Goal: Navigation & Orientation: Find specific page/section

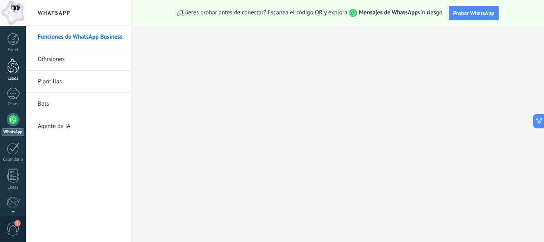
click at [15, 65] on div at bounding box center [13, 66] width 12 height 15
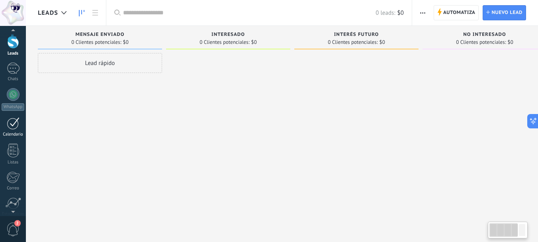
scroll to position [90, 0]
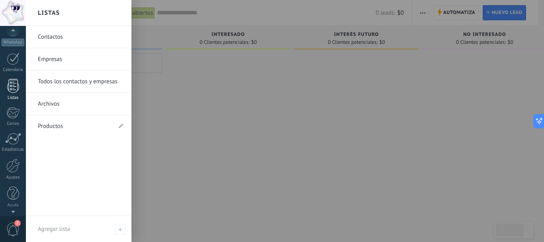
click at [14, 92] on div at bounding box center [13, 86] width 12 height 14
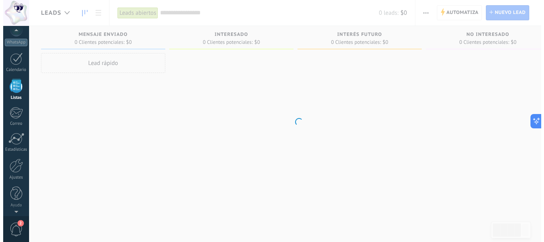
scroll to position [49, 0]
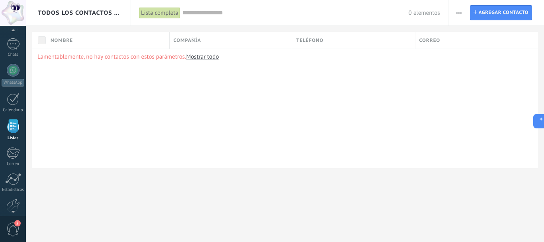
click at [461, 11] on span "button" at bounding box center [458, 12] width 5 height 15
